Goal: Information Seeking & Learning: Find specific fact

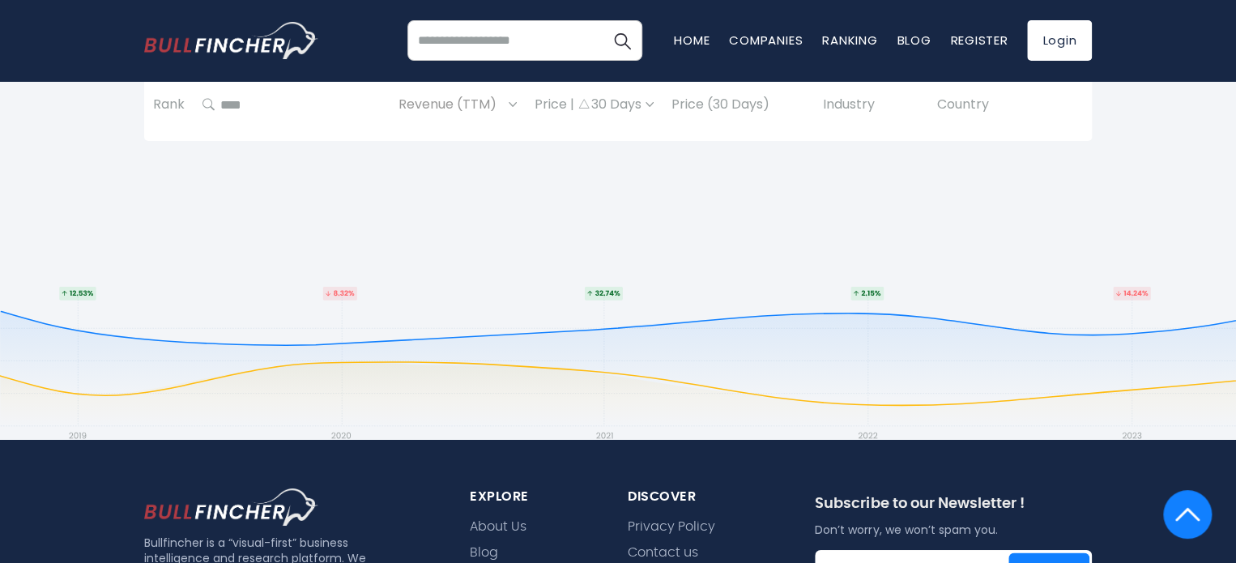
scroll to position [2866, 0]
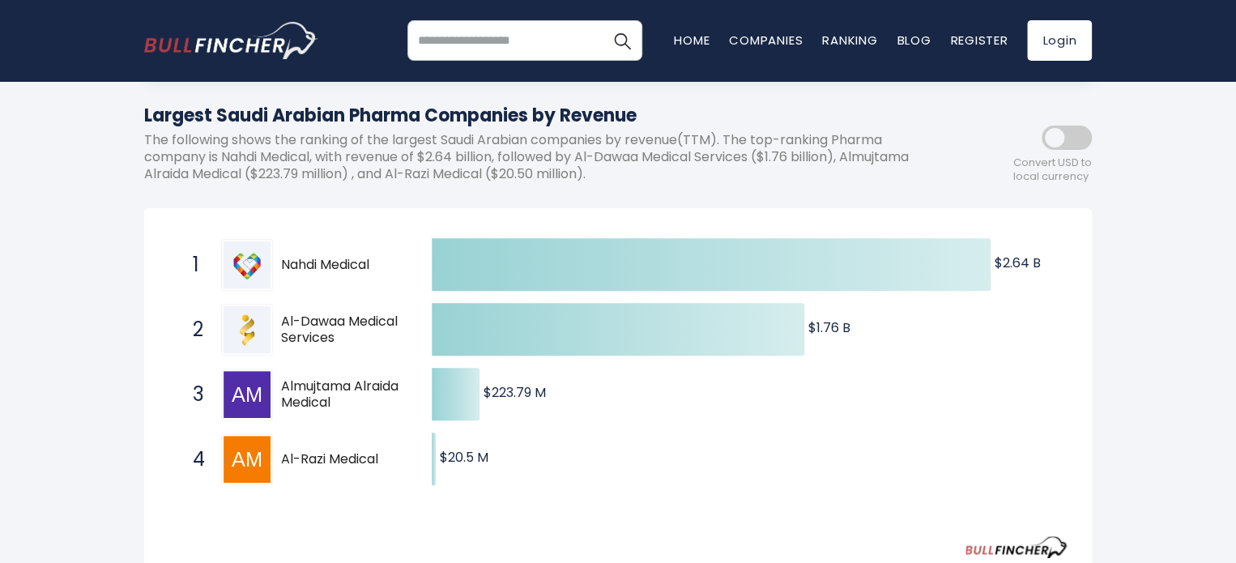
scroll to position [173, 0]
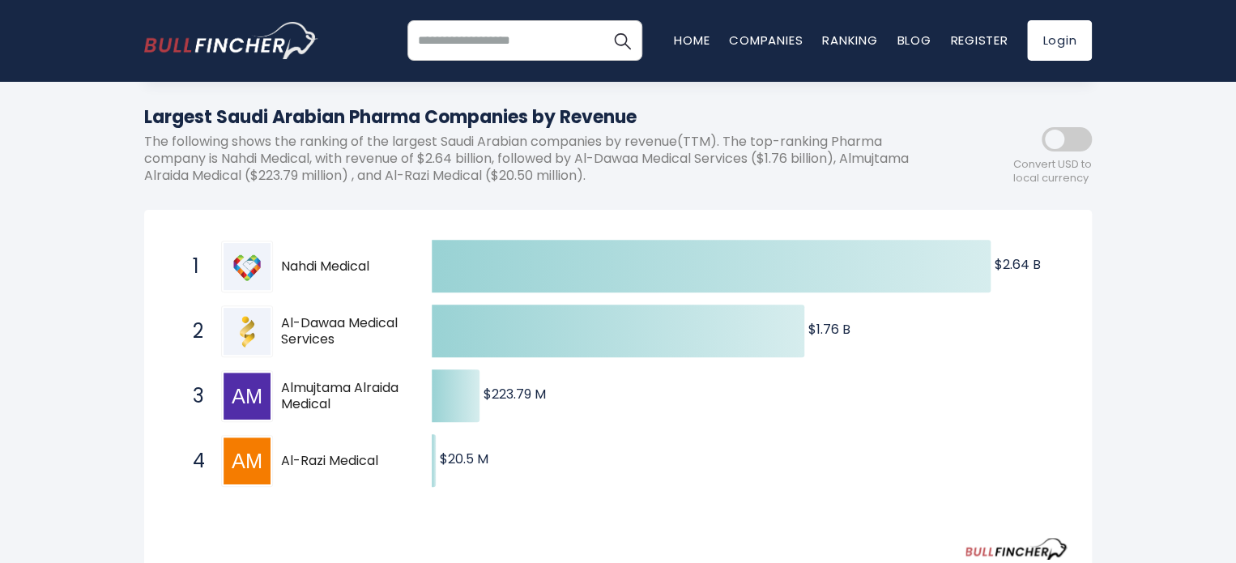
click at [447, 149] on p "The following shows the ranking of the largest Saudi Arabian companies by reven…" at bounding box center [545, 159] width 802 height 50
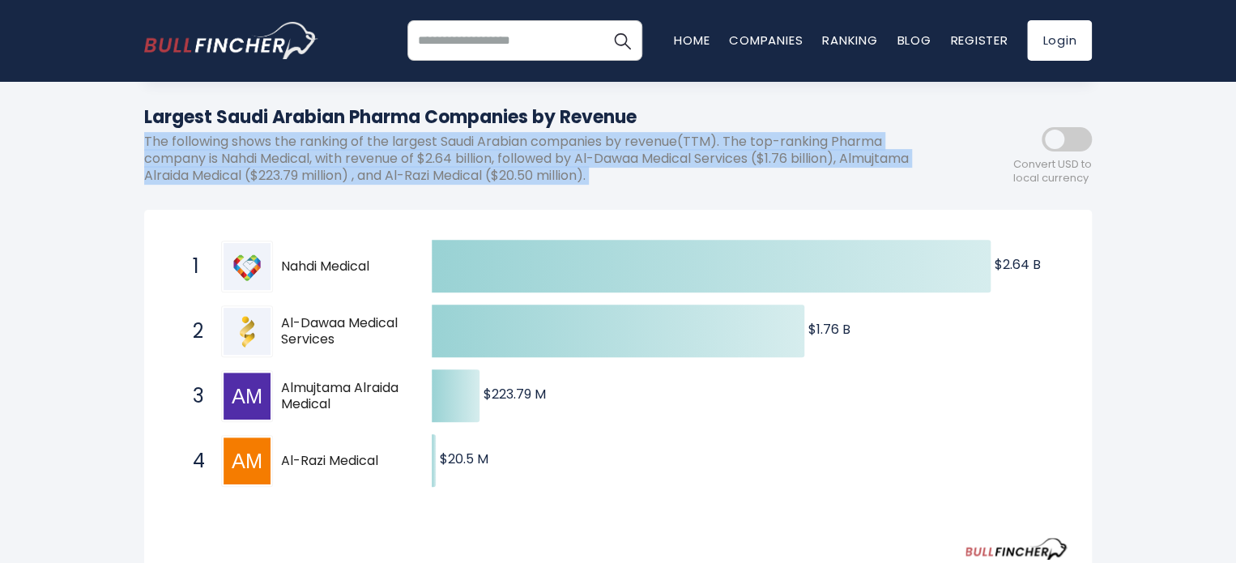
click at [447, 149] on p "The following shows the ranking of the largest Saudi Arabian companies by reven…" at bounding box center [545, 159] width 802 height 50
drag, startPoint x: 447, startPoint y: 149, endPoint x: 441, endPoint y: 113, distance: 36.9
click at [441, 113] on div "Largest Saudi Arabian Pharma Companies by Revenue The following shows the ranki…" at bounding box center [545, 150] width 802 height 93
click at [441, 113] on h1 "Largest Saudi Arabian Pharma Companies by Revenue" at bounding box center [545, 117] width 802 height 27
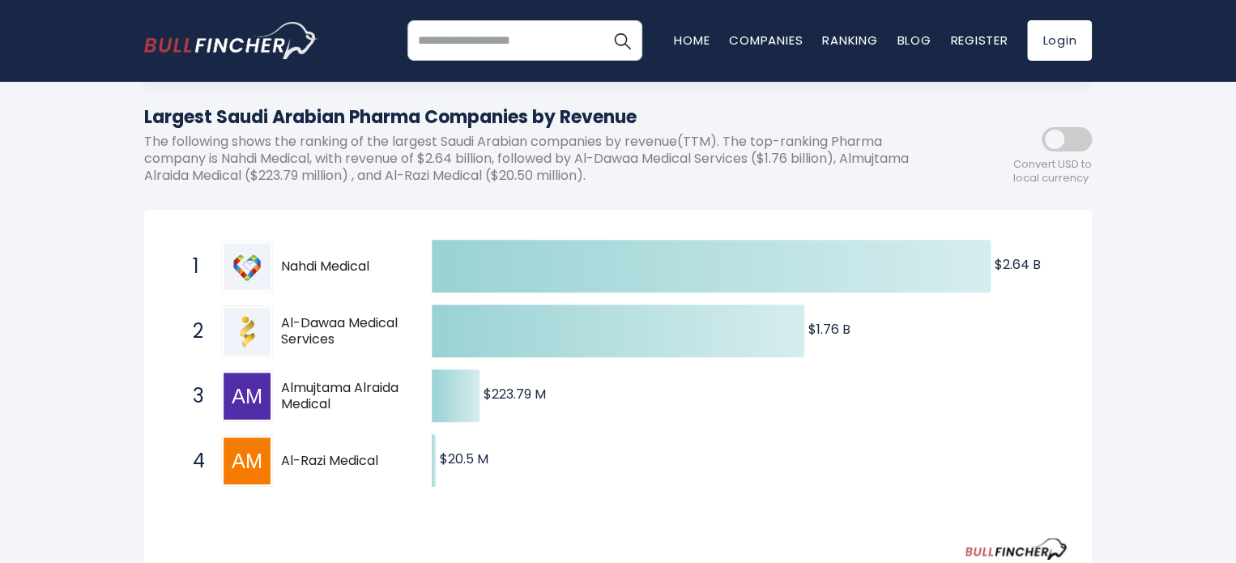
click at [441, 113] on h1 "Largest Saudi Arabian Pharma Companies by Revenue" at bounding box center [545, 117] width 802 height 27
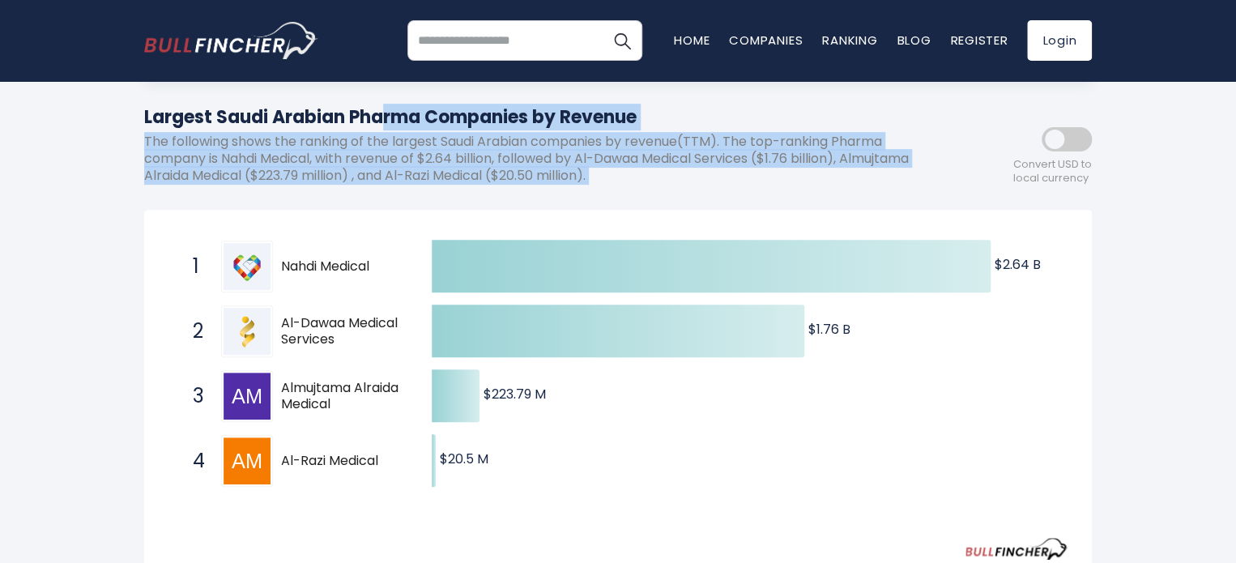
drag, startPoint x: 441, startPoint y: 113, endPoint x: 473, endPoint y: 180, distance: 74.3
click at [473, 180] on div "Largest Saudi Arabian Pharma Companies by Revenue The following shows the ranki…" at bounding box center [545, 150] width 802 height 93
click at [473, 180] on p "The following shows the ranking of the largest Saudi Arabian companies by reven…" at bounding box center [545, 159] width 802 height 50
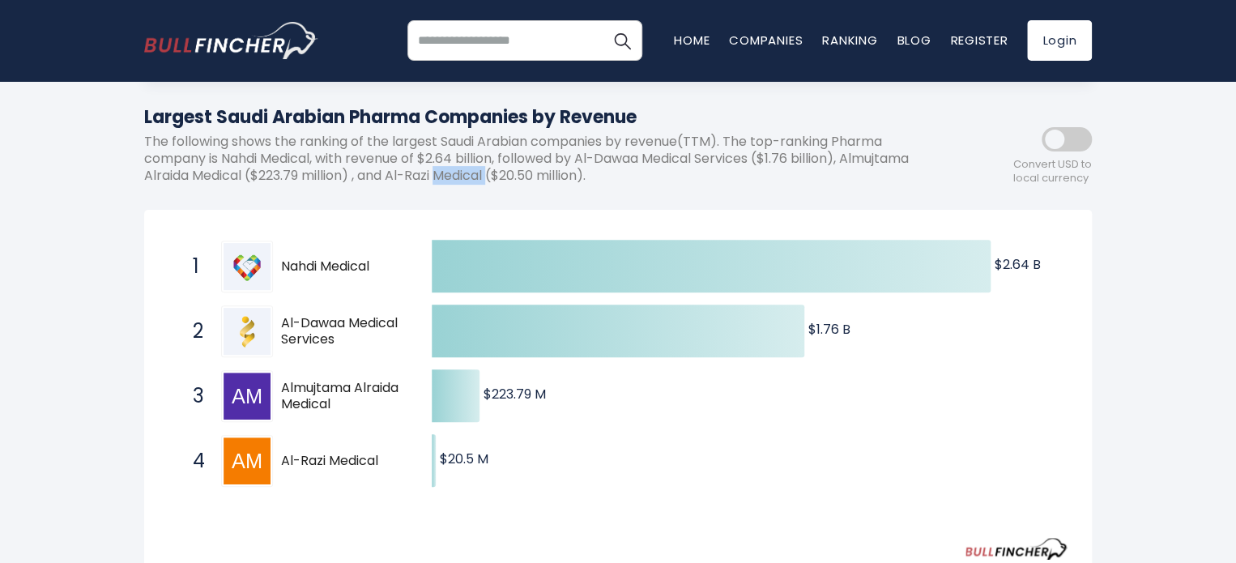
click at [473, 180] on p "The following shows the ranking of the largest Saudi Arabian companies by reven…" at bounding box center [545, 159] width 802 height 50
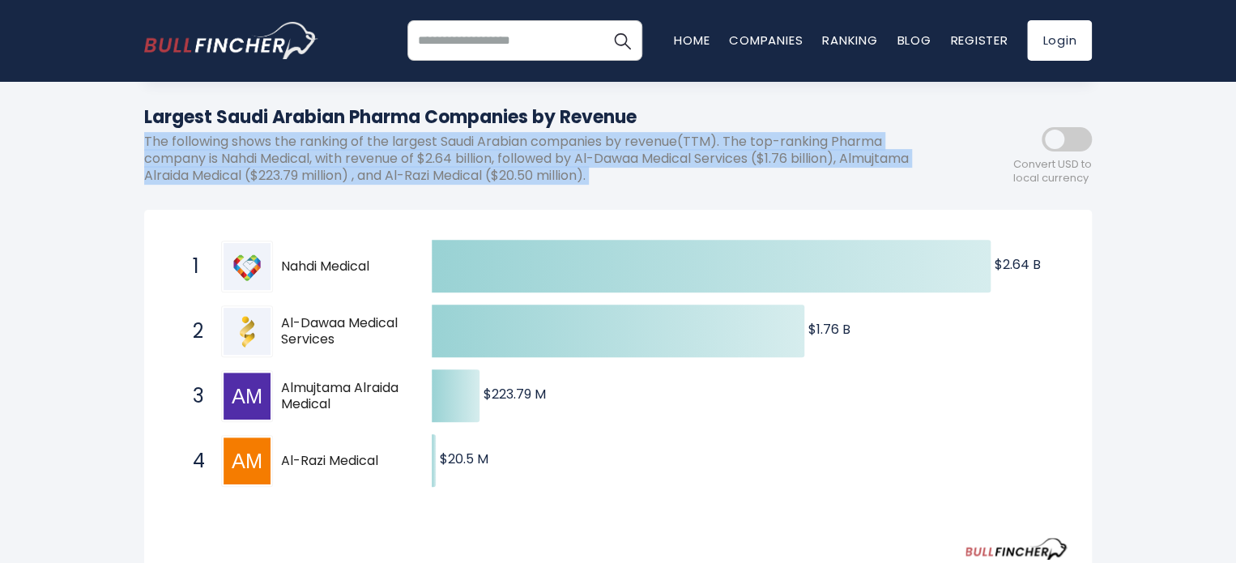
click at [473, 180] on p "The following shows the ranking of the largest Saudi Arabian companies by reven…" at bounding box center [545, 159] width 802 height 50
drag, startPoint x: 473, startPoint y: 180, endPoint x: 469, endPoint y: 108, distance: 72.2
click at [469, 108] on div "Largest Saudi Arabian Pharma Companies by Revenue The following shows the ranki…" at bounding box center [545, 150] width 802 height 93
click at [469, 108] on h1 "Largest Saudi Arabian Pharma Companies by Revenue" at bounding box center [545, 117] width 802 height 27
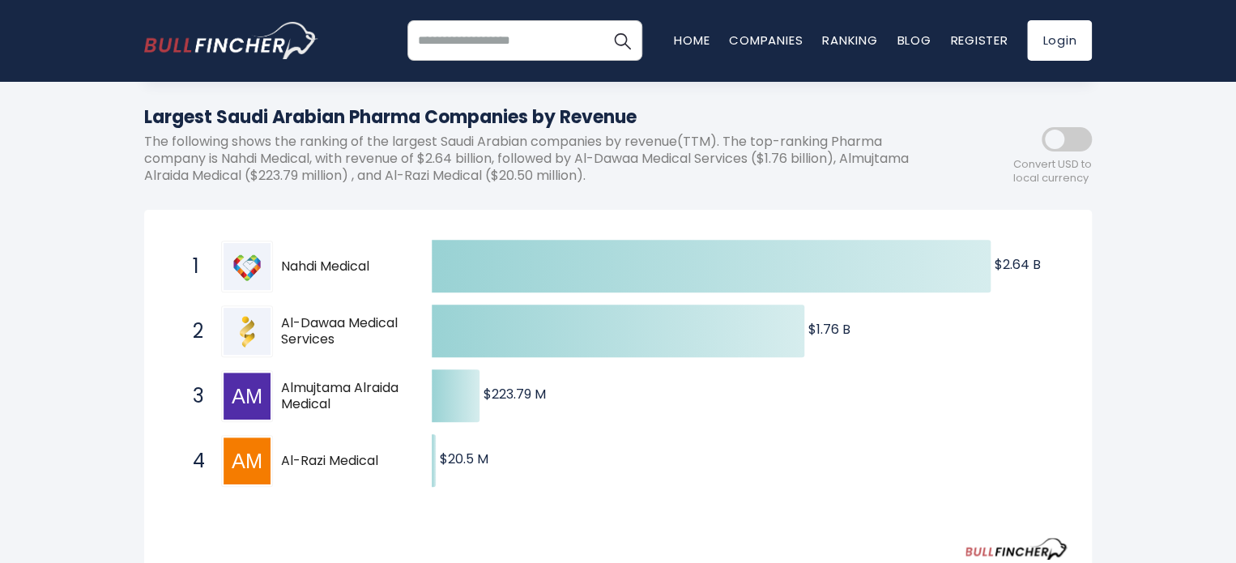
click at [469, 108] on h1 "Largest Saudi Arabian Pharma Companies by Revenue" at bounding box center [545, 117] width 802 height 27
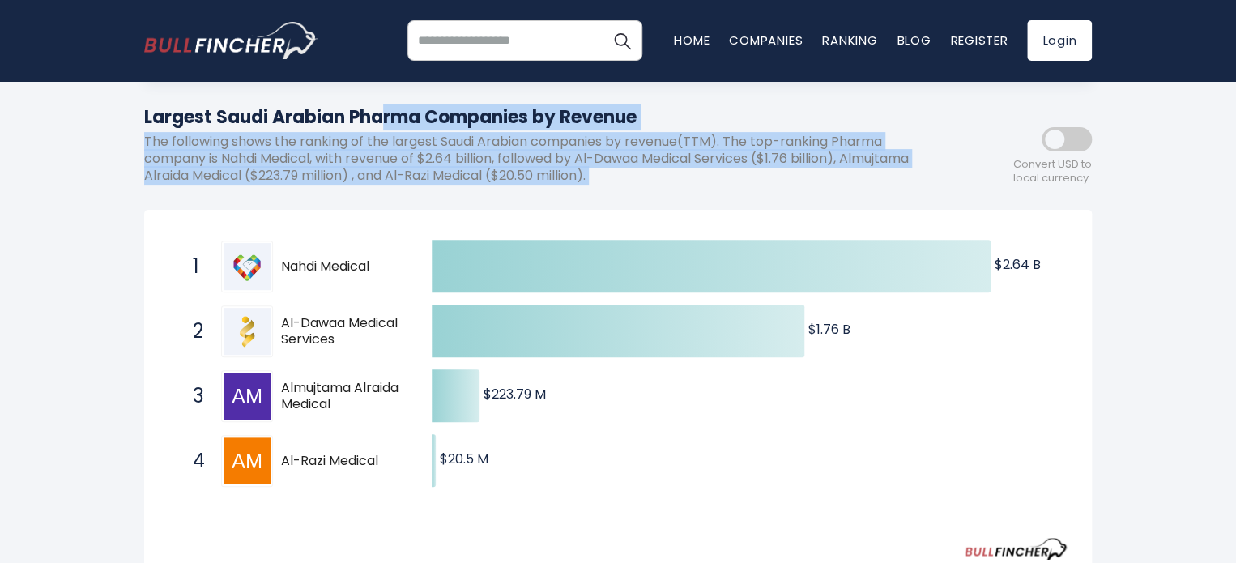
drag, startPoint x: 469, startPoint y: 108, endPoint x: 480, endPoint y: 164, distance: 57.8
click at [480, 164] on div "Largest Saudi Arabian Pharma Companies by Revenue The following shows the ranki…" at bounding box center [545, 150] width 802 height 93
click at [330, 341] on span "Al-Dawaa Medical Services" at bounding box center [342, 332] width 122 height 34
drag, startPoint x: 330, startPoint y: 341, endPoint x: 300, endPoint y: 271, distance: 75.8
click at [168, 234] on div "1 Nahdi Medical [DOMAIN_NAME] 2 Al-Dawaa Medical Services [DOMAIN_NAME] 3 Almuj…" at bounding box center [168, 234] width 0 height 0
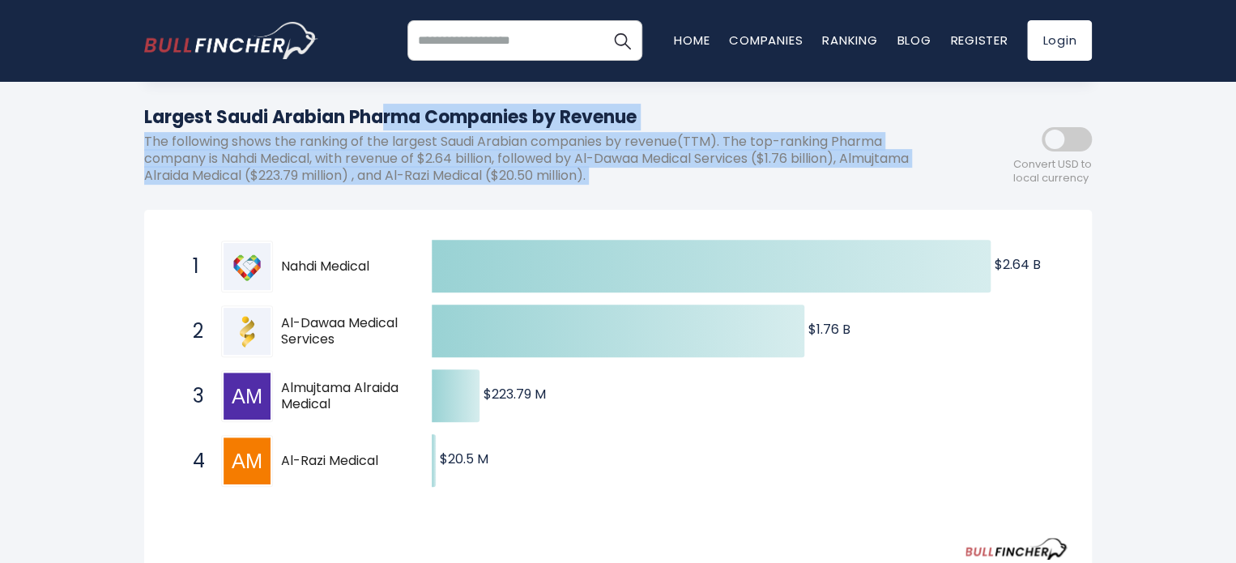
drag, startPoint x: 300, startPoint y: 271, endPoint x: 104, endPoint y: 462, distance: 273.8
click at [104, 462] on div "[GEOGRAPHIC_DATA] Entire World 30,364 [GEOGRAPHIC_DATA]" at bounding box center [618, 514] width 1236 height 1165
drag, startPoint x: 337, startPoint y: 340, endPoint x: 283, endPoint y: 302, distance: 65.6
click at [283, 302] on span "2 Al-Dawaa Medical Services [DOMAIN_NAME]" at bounding box center [298, 331] width 243 height 60
click at [357, 395] on span "Almujtama Alraida Medical" at bounding box center [342, 397] width 122 height 34
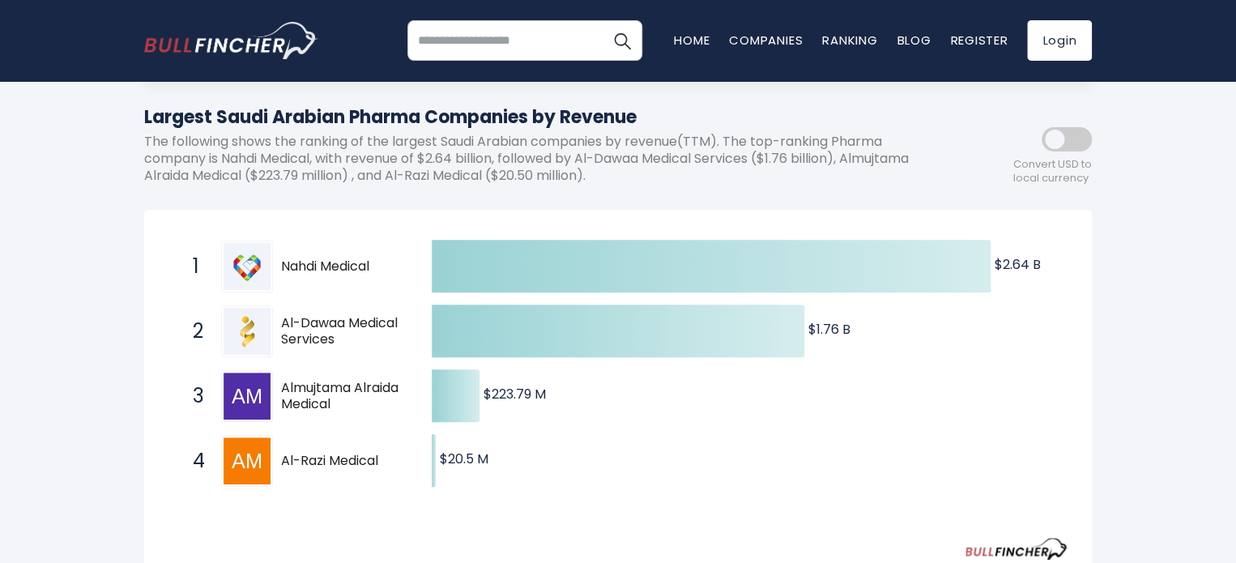
click at [55, 293] on div "[GEOGRAPHIC_DATA] Entire World 30,364 [GEOGRAPHIC_DATA]" at bounding box center [618, 514] width 1236 height 1165
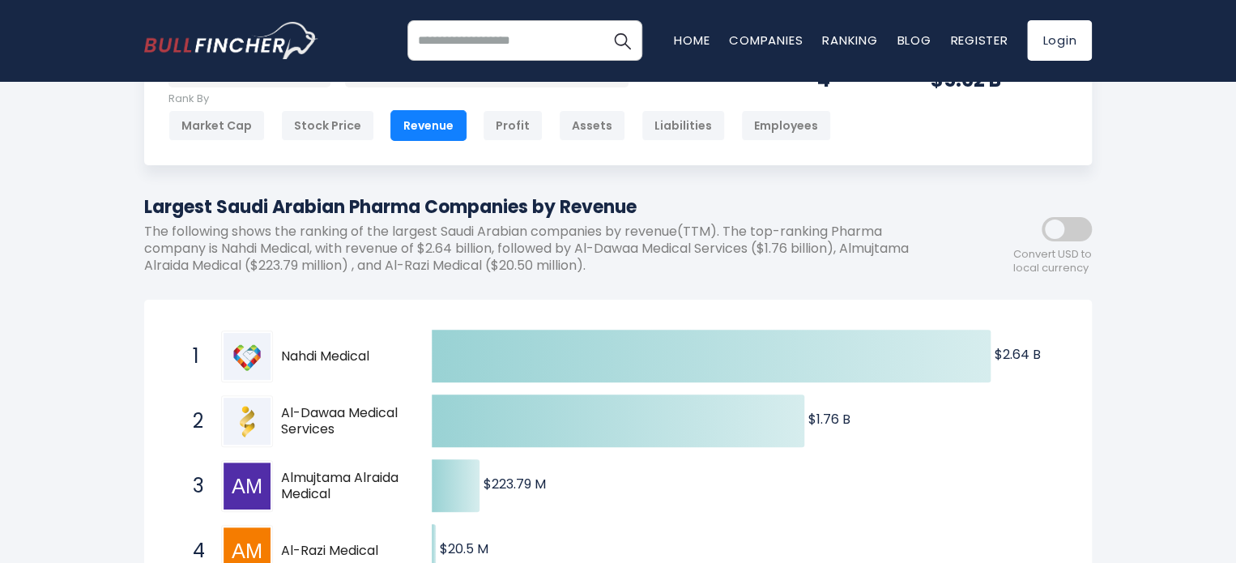
scroll to position [83, 0]
click at [275, 249] on p "The following shows the ranking of the largest Saudi Arabian companies by reven…" at bounding box center [545, 249] width 802 height 50
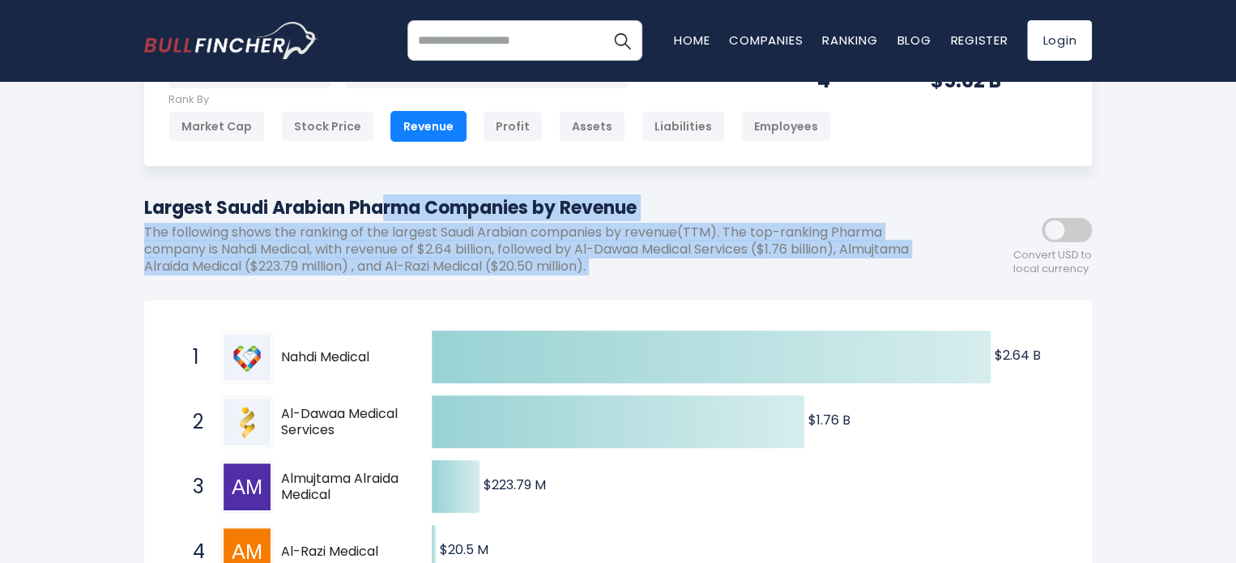
drag, startPoint x: 275, startPoint y: 249, endPoint x: 262, endPoint y: 200, distance: 50.1
click at [262, 200] on div "Largest Saudi Arabian Pharma Companies by Revenue The following shows the ranki…" at bounding box center [545, 240] width 802 height 93
click at [262, 200] on h1 "Largest Saudi Arabian Pharma Companies by Revenue" at bounding box center [545, 207] width 802 height 27
